Goal: Information Seeking & Learning: Learn about a topic

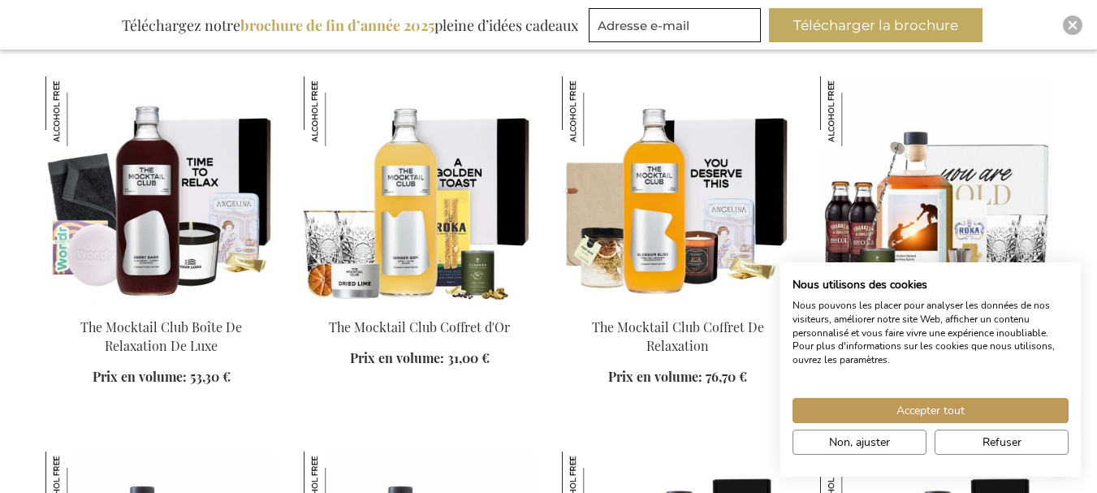
scroll to position [1136, 0]
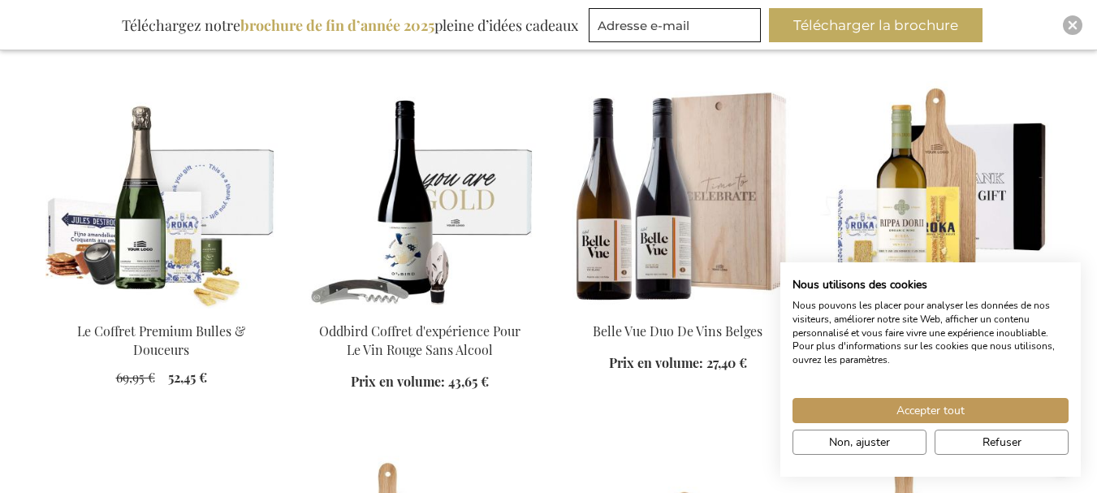
scroll to position [3084, 0]
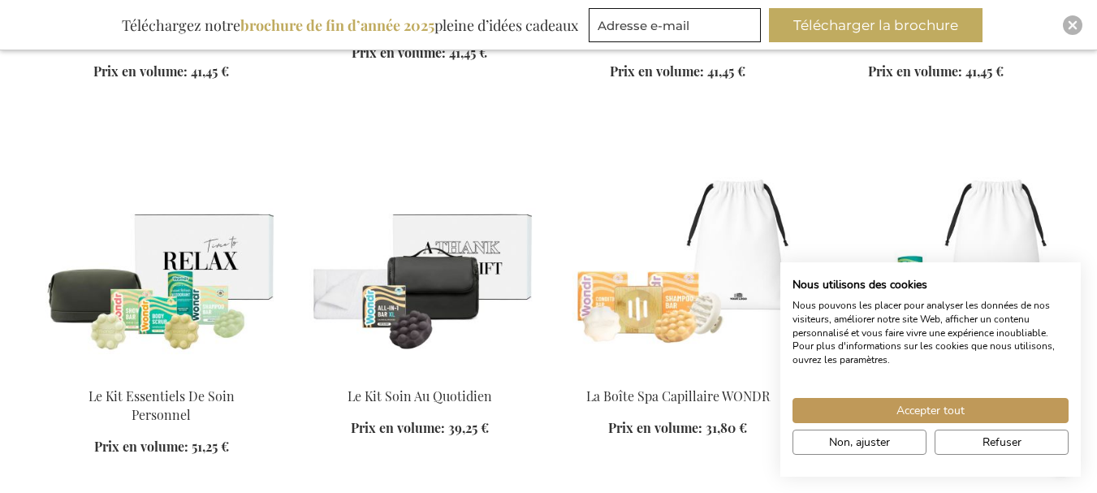
scroll to position [4545, 0]
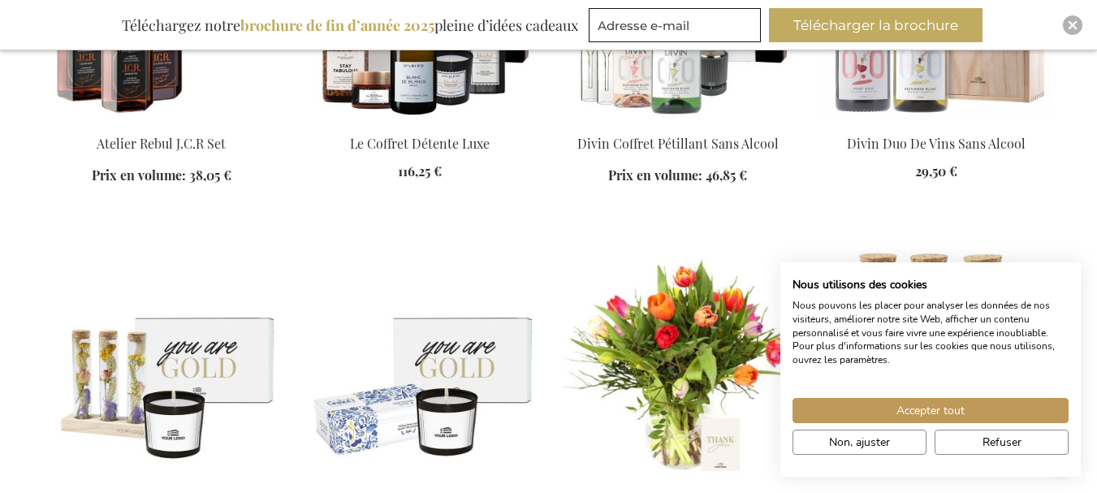
scroll to position [5600, 0]
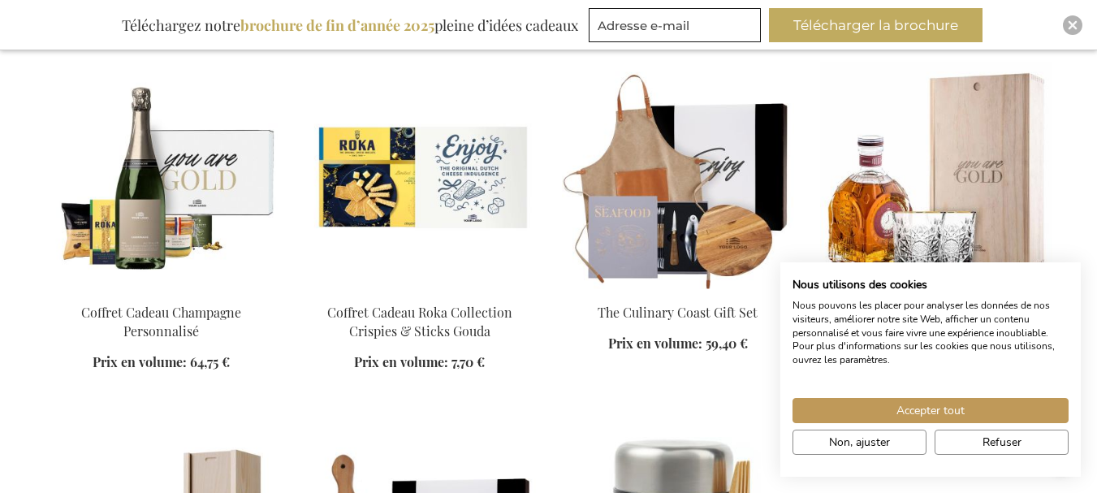
scroll to position [6412, 0]
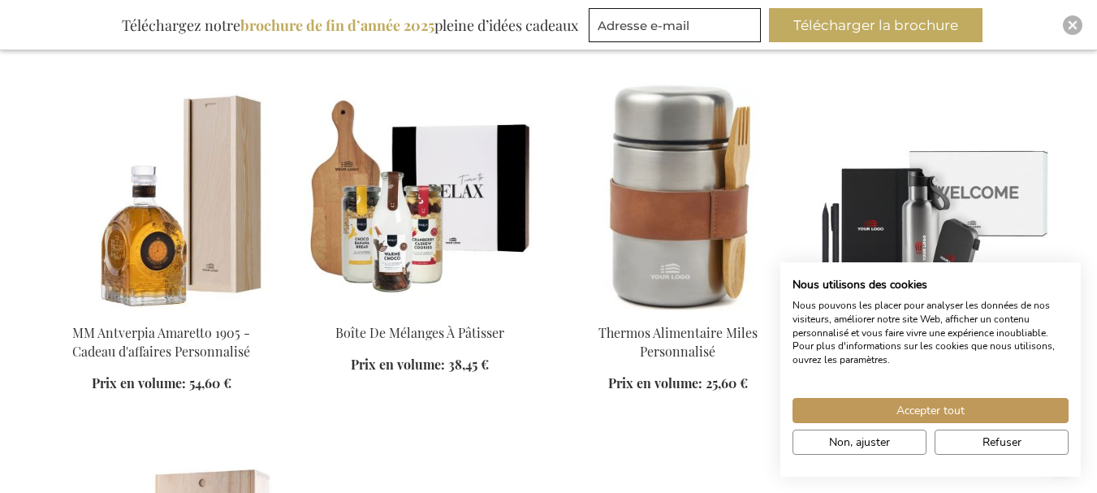
scroll to position [6737, 0]
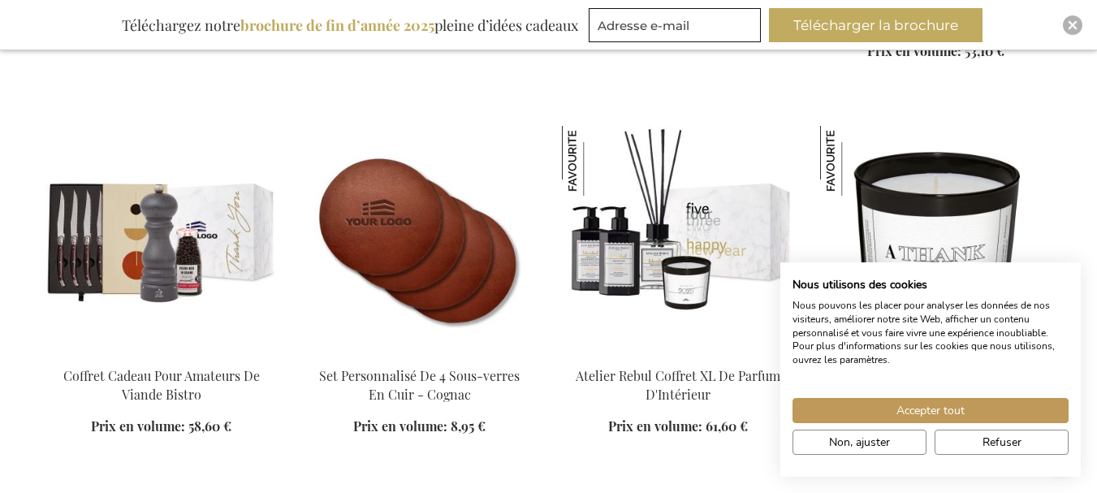
scroll to position [9334, 0]
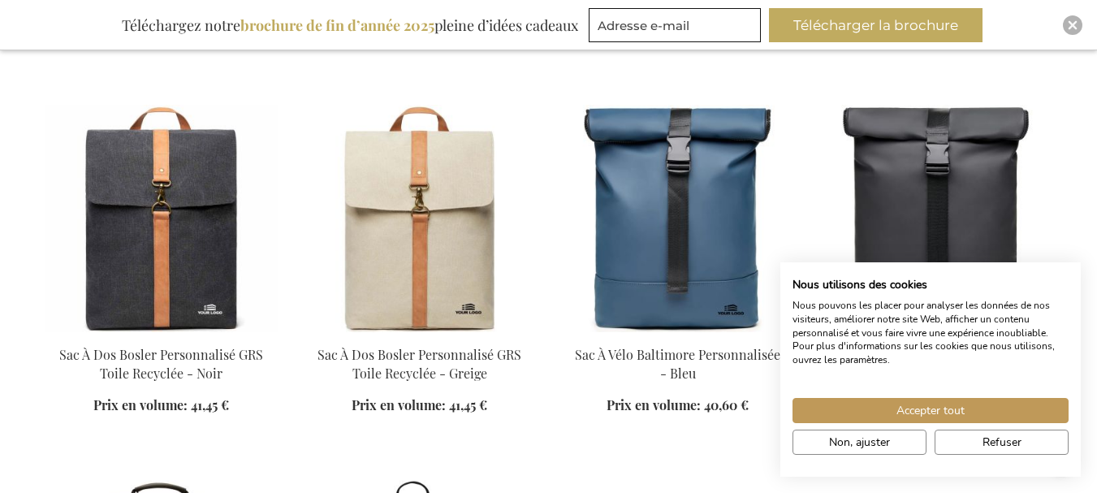
scroll to position [13554, 0]
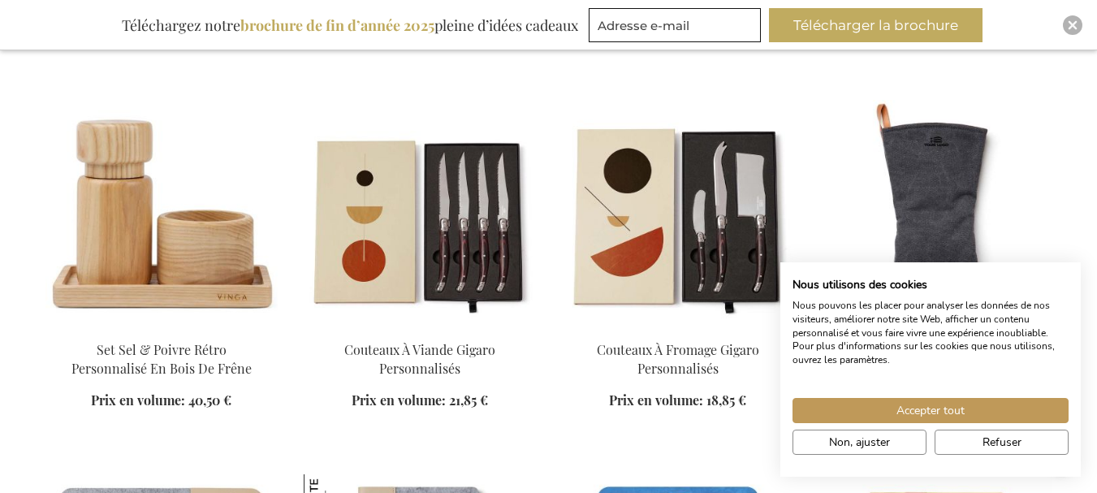
scroll to position [14285, 0]
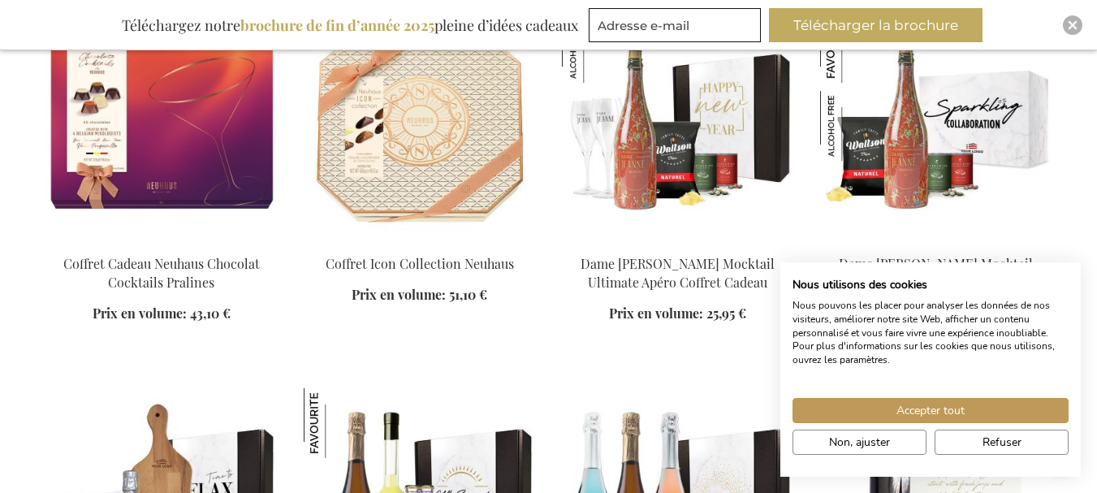
scroll to position [15096, 0]
